Goal: Task Accomplishment & Management: Manage account settings

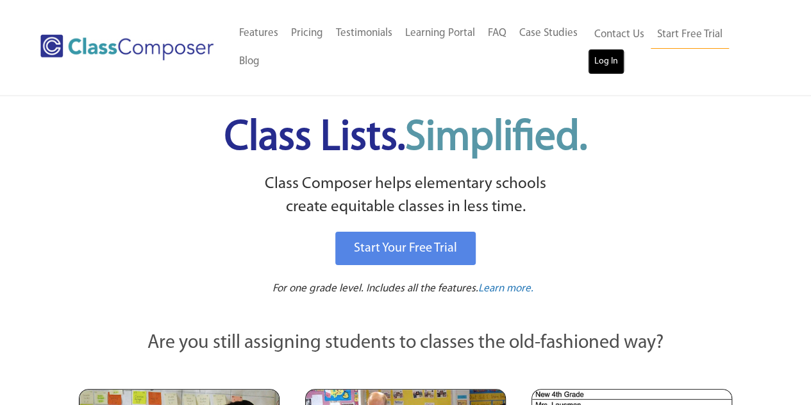
click at [609, 61] on link "Log In" at bounding box center [606, 62] width 37 height 26
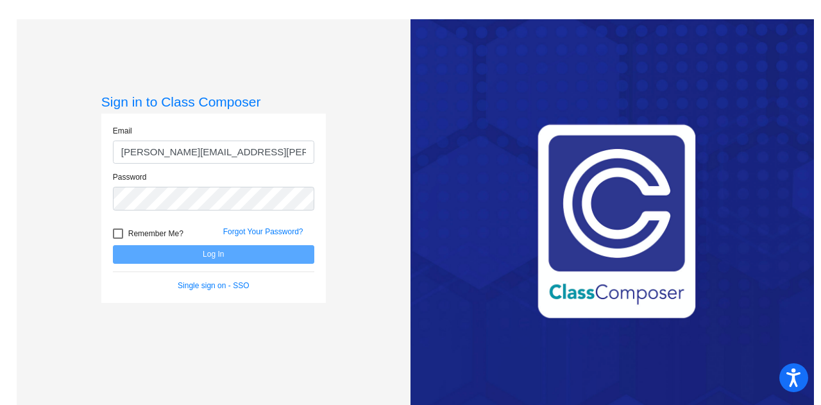
type input "shannon.walsh@lcps.org"
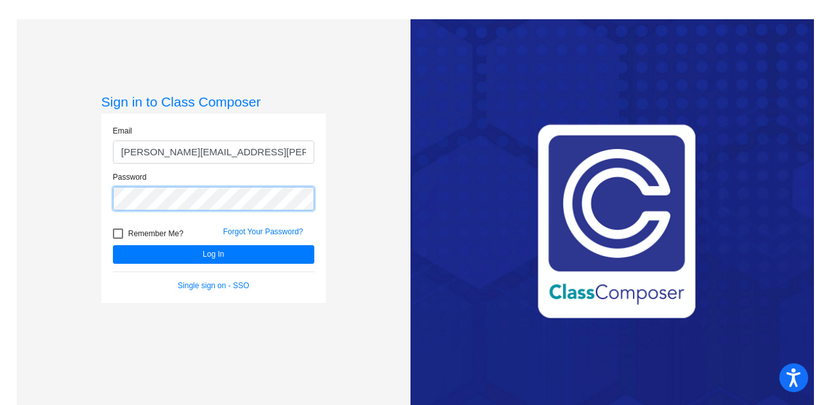
click at [113, 245] on button "Log In" at bounding box center [213, 254] width 201 height 19
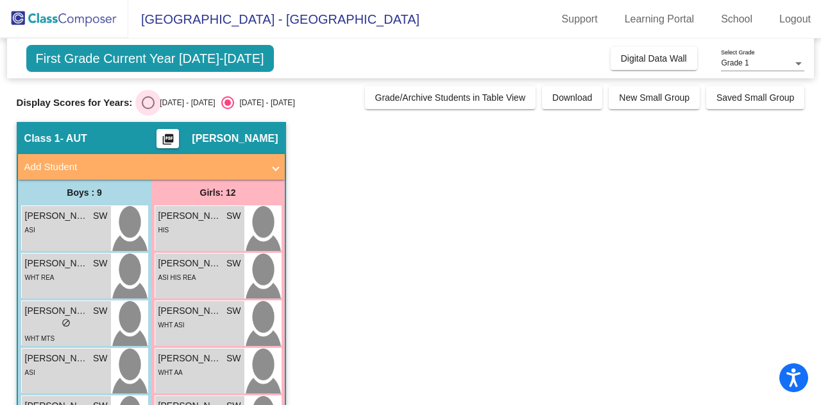
click at [159, 102] on div "2024 - 2025" at bounding box center [185, 103] width 60 height 12
click at [148, 109] on input "2024 - 2025" at bounding box center [147, 109] width 1 height 1
radio input "true"
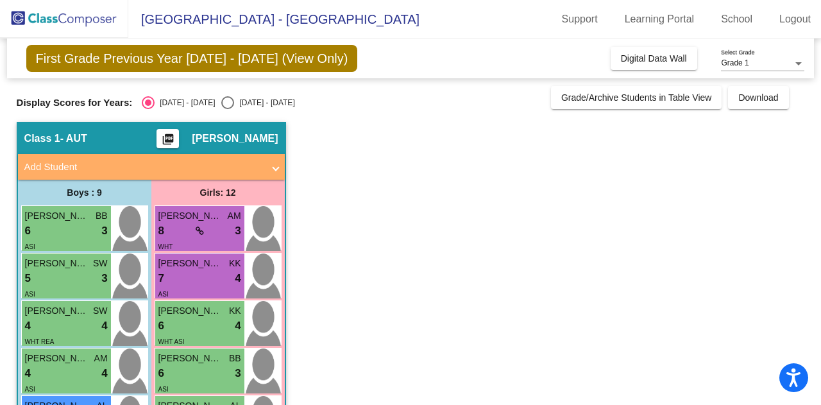
click at [234, 99] on div "2025 - 2026" at bounding box center [264, 103] width 60 height 12
click at [227, 109] on input "2025 - 2026" at bounding box center [227, 109] width 1 height 1
radio input "true"
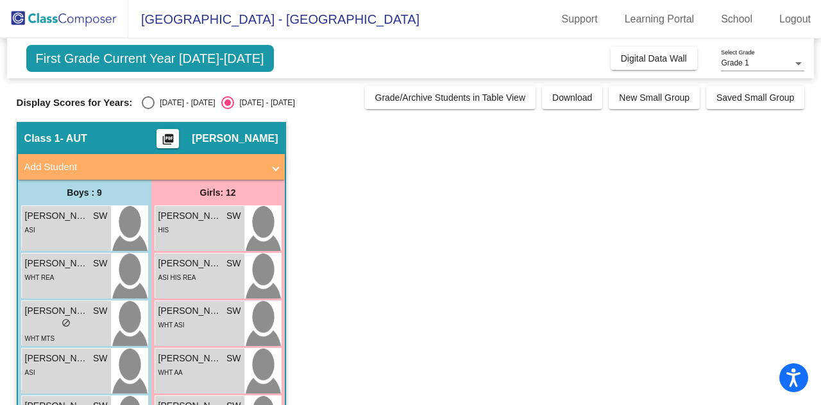
click at [149, 97] on div "Select an option" at bounding box center [148, 102] width 13 height 13
click at [148, 109] on input "2024 - 2025" at bounding box center [147, 109] width 1 height 1
radio input "true"
